Goal: Communication & Community: Answer question/provide support

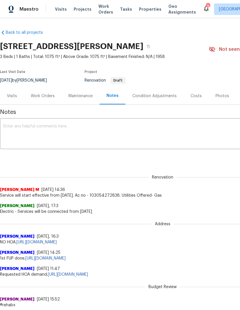
click at [147, 7] on span "Properties" at bounding box center [150, 9] width 22 height 6
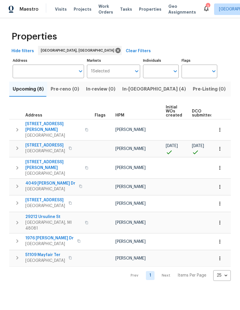
click at [139, 90] on span "In-reno (4)" at bounding box center [154, 89] width 64 height 8
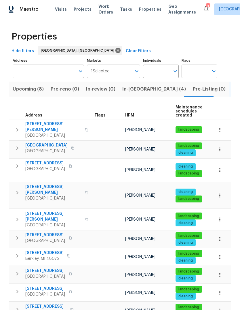
click at [137, 85] on span "In-reno (4)" at bounding box center [154, 89] width 64 height 8
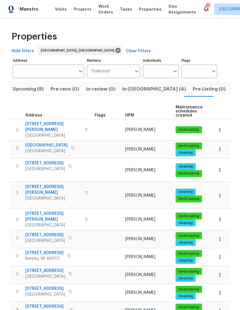
click at [137, 85] on span "In-reno (4)" at bounding box center [154, 89] width 64 height 8
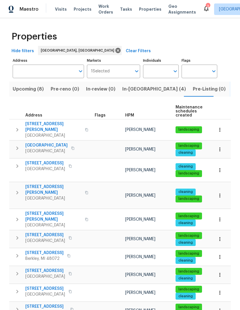
click at [203, 5] on icon at bounding box center [206, 8] width 7 height 7
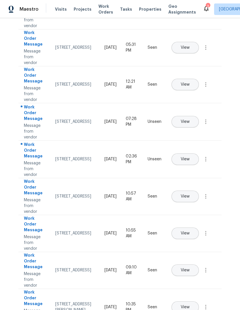
scroll to position [118, 0]
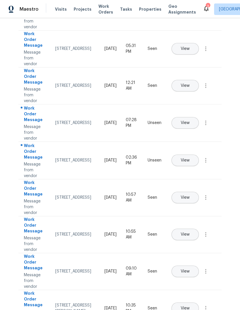
click at [197, 156] on button "View" at bounding box center [185, 160] width 27 height 12
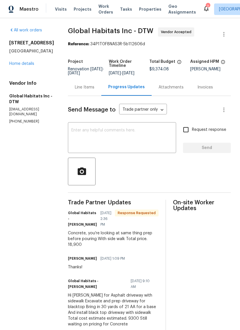
click at [204, 10] on icon at bounding box center [206, 9] width 5 height 6
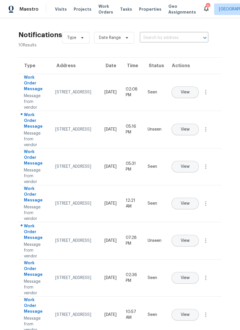
click at [190, 127] on span "View" at bounding box center [185, 129] width 9 height 4
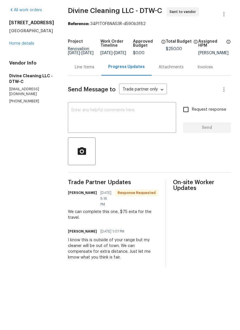
click at [151, 128] on textarea at bounding box center [121, 138] width 101 height 20
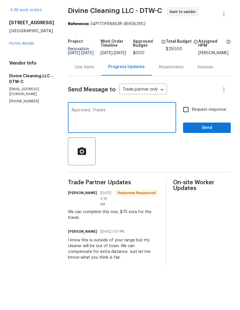
type textarea "Approved. Thanks"
click at [205, 144] on span "Send" at bounding box center [207, 147] width 39 height 7
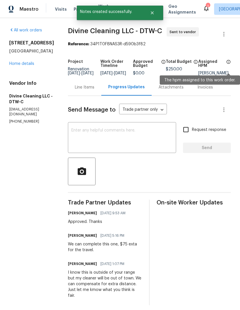
click at [191, 10] on div "Visits Projects Work Orders Tasks Properties Geo Assignments" at bounding box center [129, 9] width 148 height 12
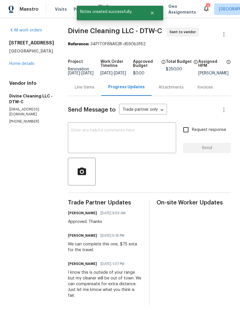
click at [204, 7] on icon at bounding box center [206, 9] width 5 height 6
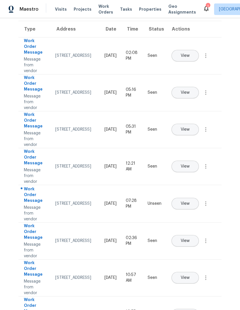
scroll to position [37, 0]
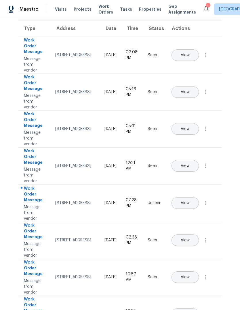
click at [199, 197] on button "View" at bounding box center [185, 203] width 27 height 12
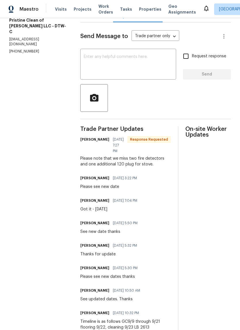
scroll to position [80, 0]
